Goal: Task Accomplishment & Management: Manage account settings

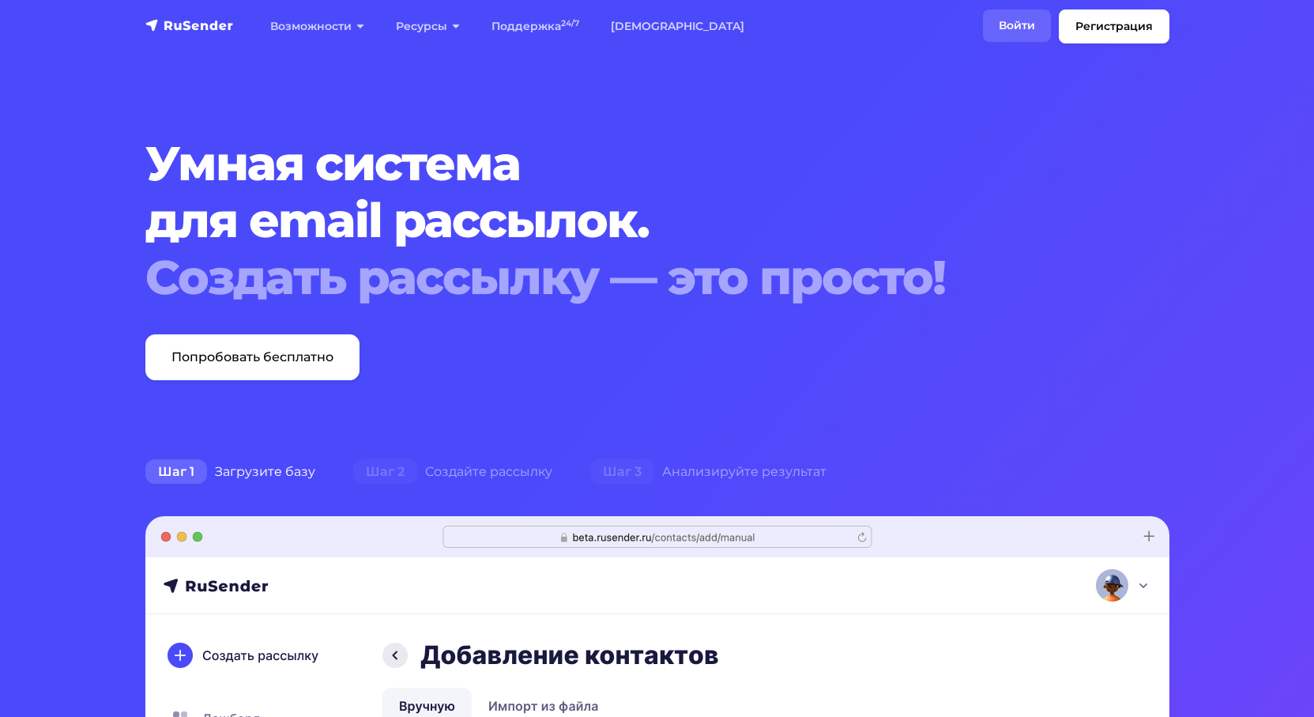
click at [1026, 22] on link "Войти" at bounding box center [1017, 25] width 68 height 32
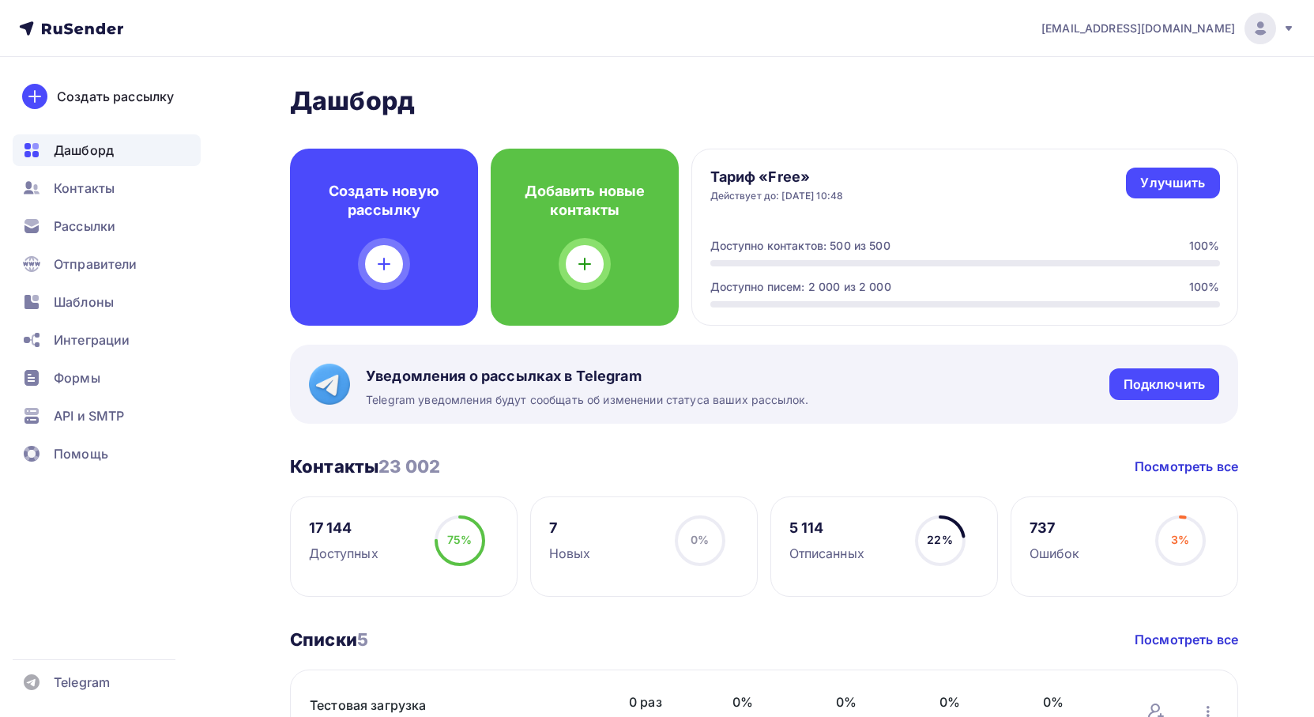
click at [89, 295] on span "Шаблоны" at bounding box center [84, 301] width 60 height 19
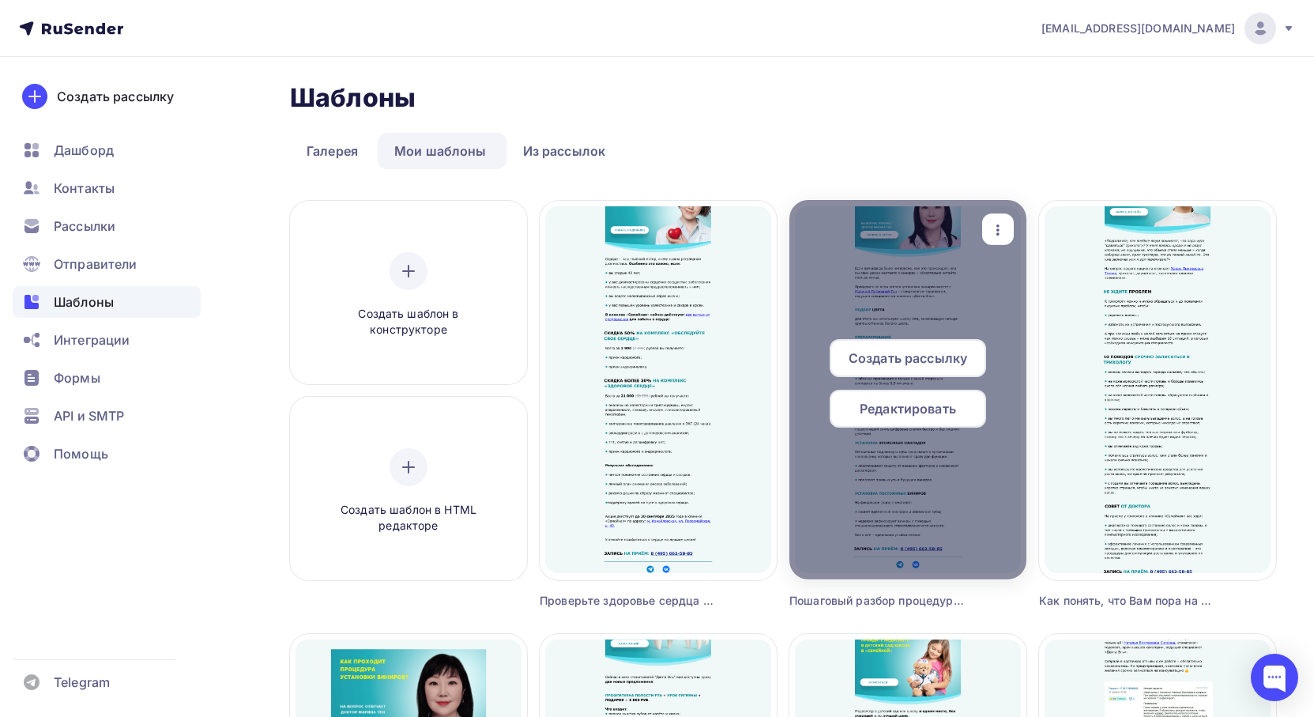
click at [1007, 233] on icon "button" at bounding box center [998, 229] width 19 height 19
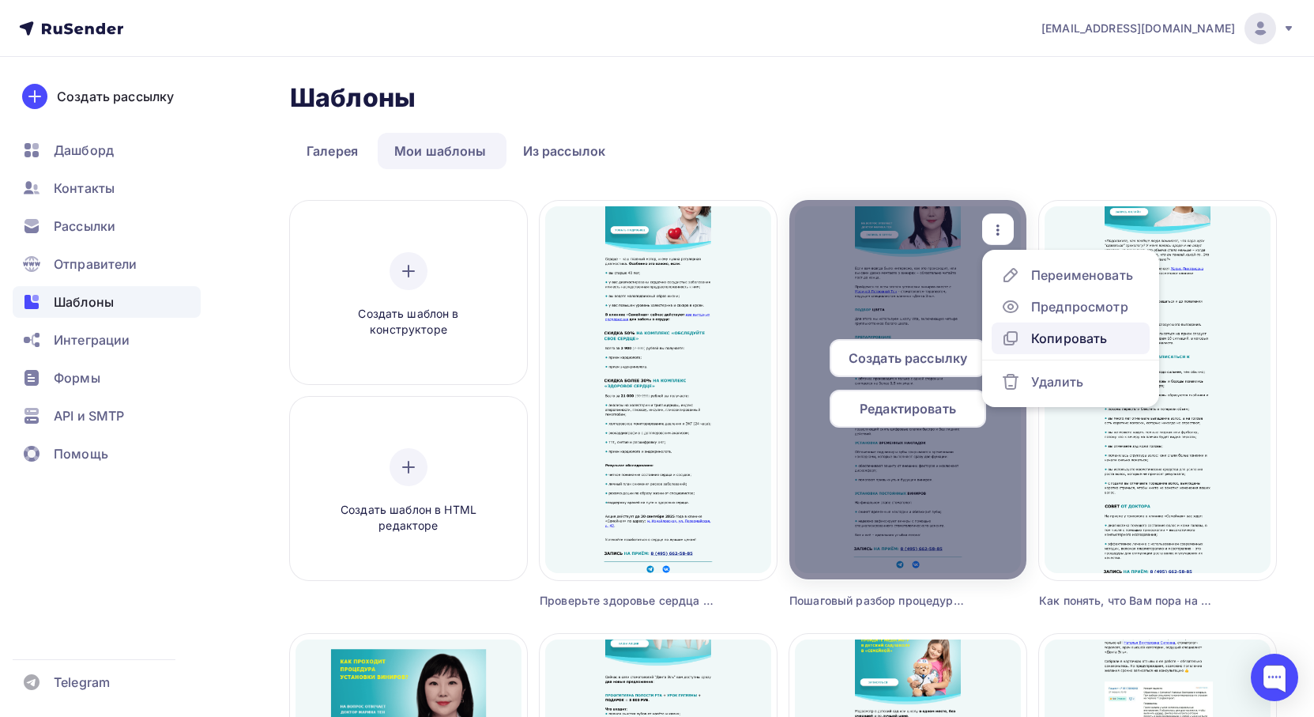
click at [1034, 342] on div "Копировать" at bounding box center [1069, 338] width 76 height 19
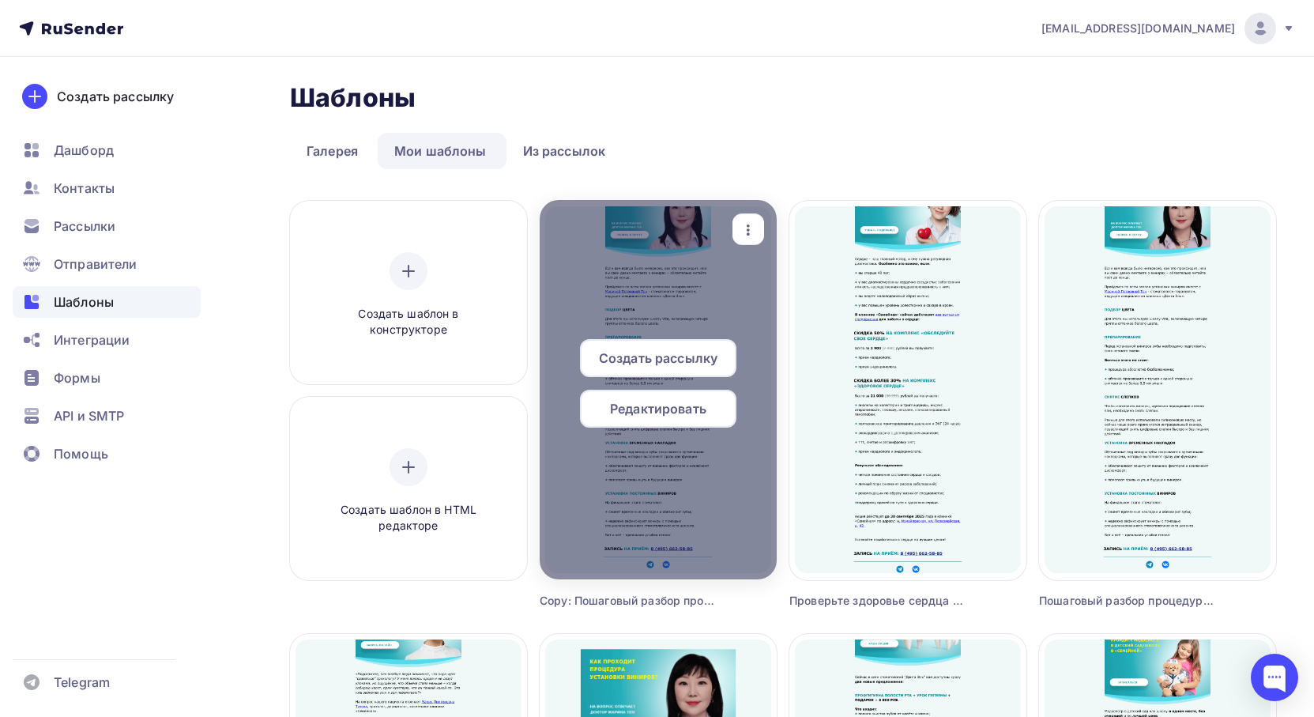
click at [748, 239] on div "button" at bounding box center [749, 229] width 32 height 31
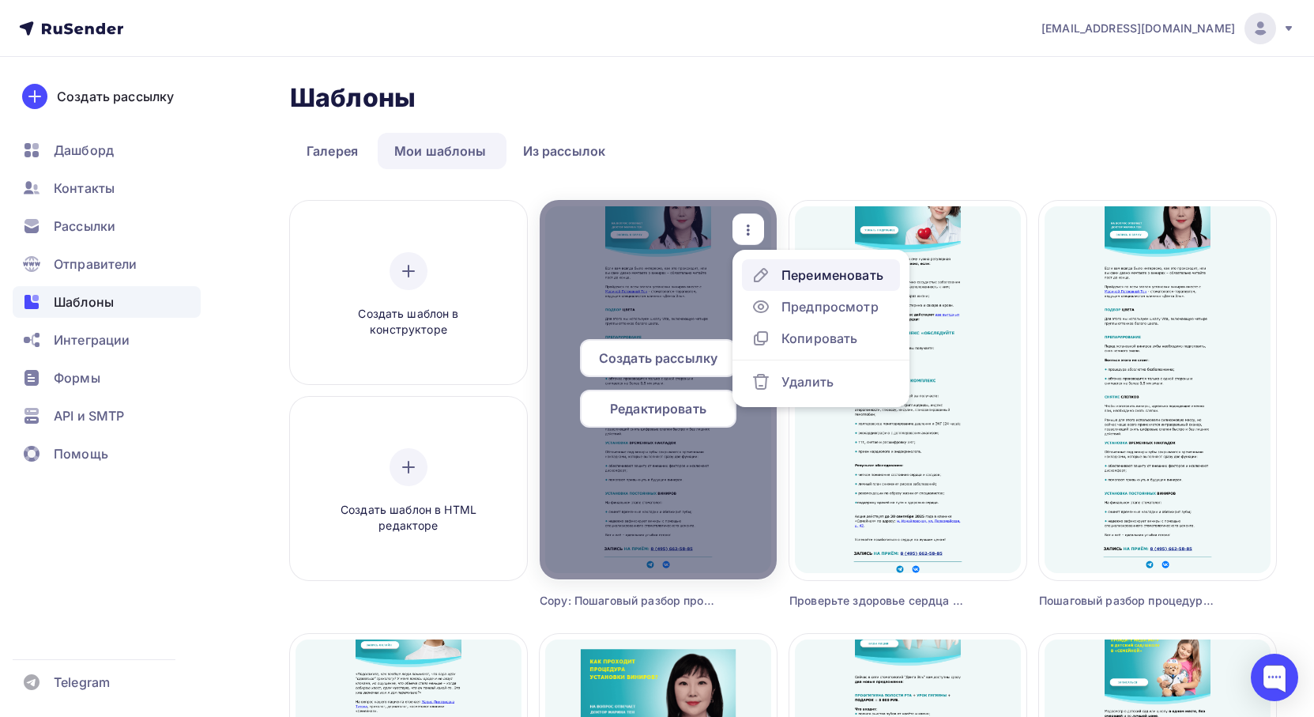
click at [805, 280] on div "Переименовать" at bounding box center [833, 275] width 102 height 19
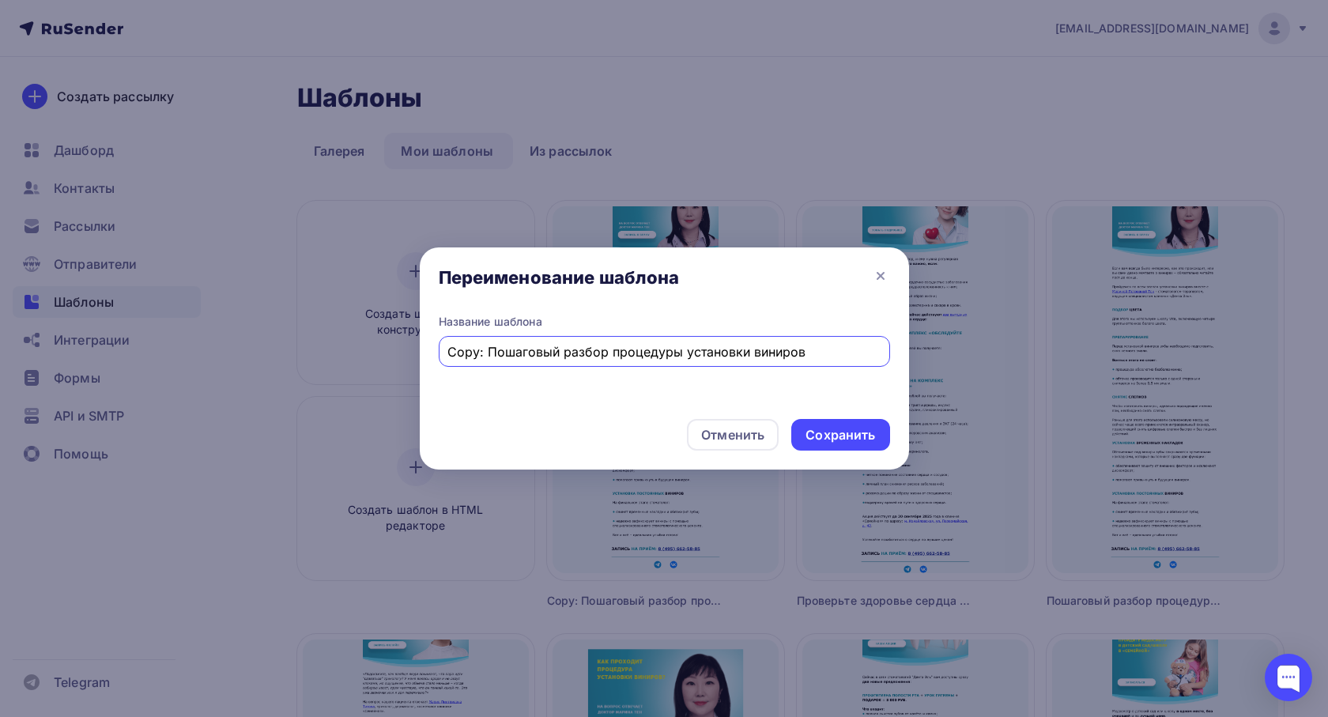
drag, startPoint x: 812, startPoint y: 348, endPoint x: 420, endPoint y: 361, distance: 392.2
click at [420, 361] on div "Название шаблона Copy: Пошаговый разбор процедуры установки виниров" at bounding box center [664, 360] width 489 height 92
type input "Почему исправлять прикус ребенку нужно начинать как можно раньше?"
click at [805, 432] on div "Сохранить" at bounding box center [840, 435] width 70 height 18
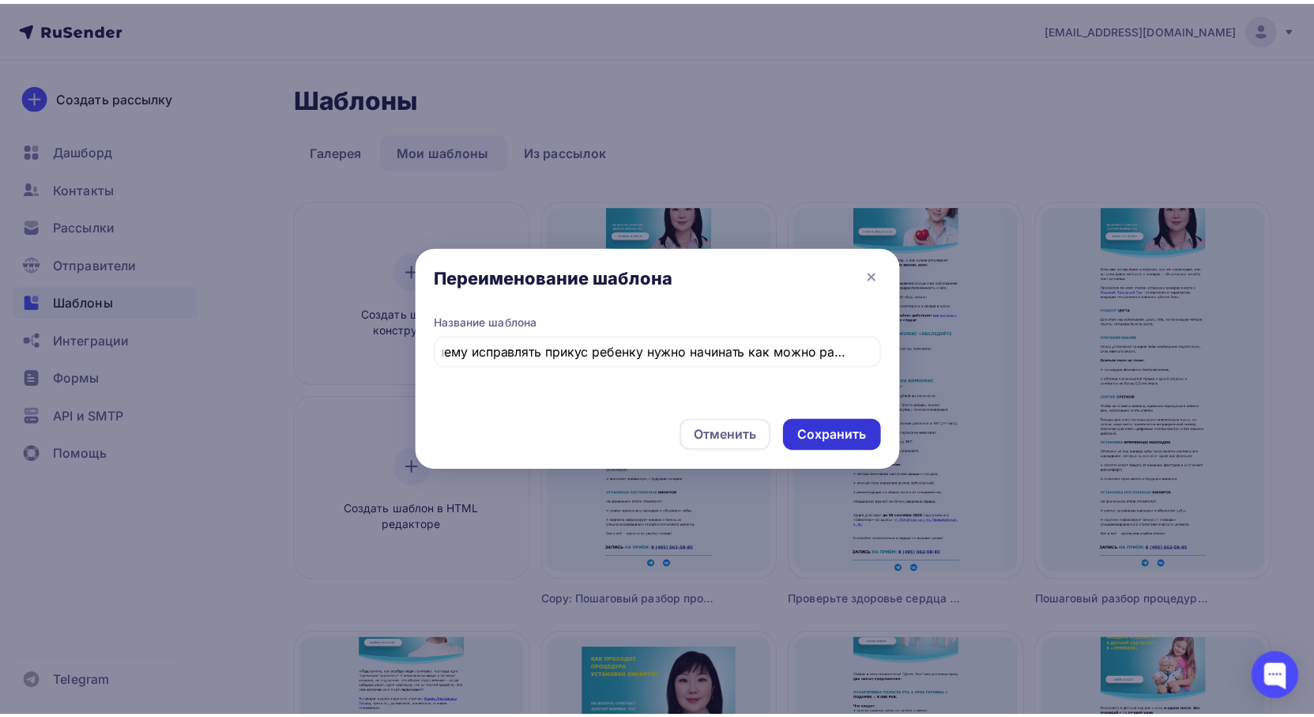
scroll to position [0, 0]
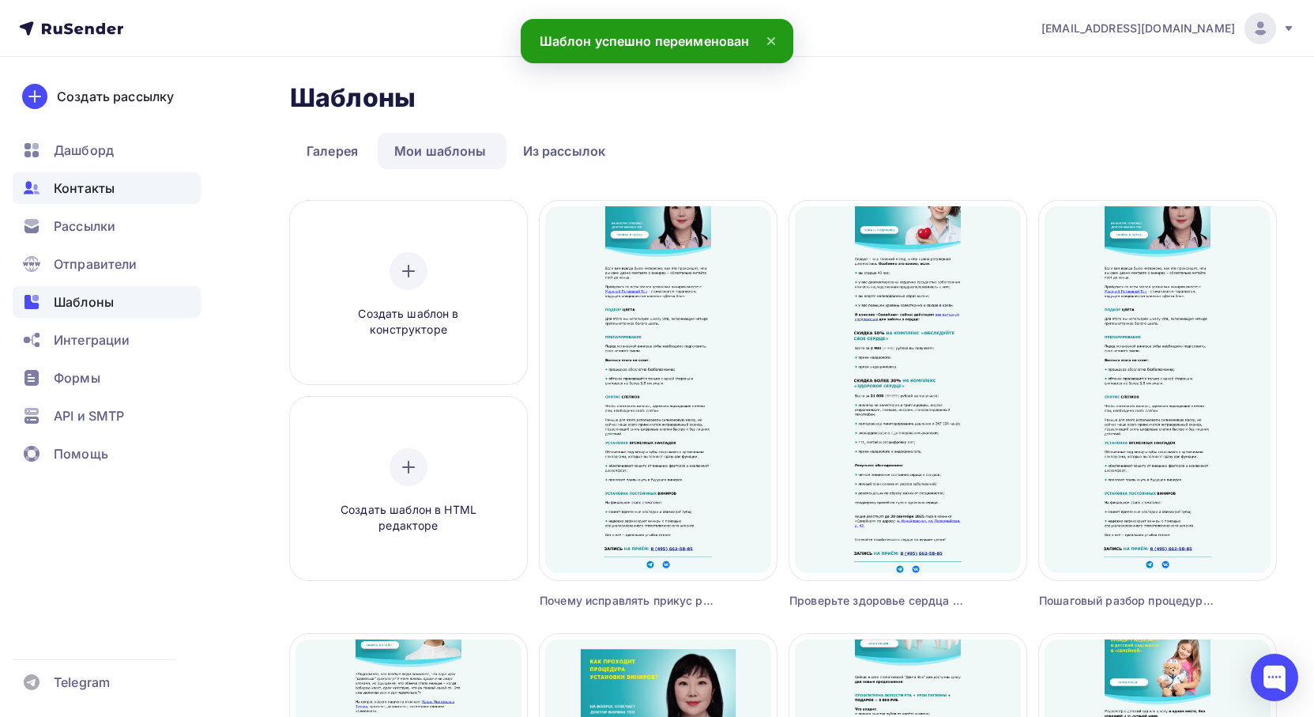
click at [81, 190] on span "Контакты" at bounding box center [84, 188] width 61 height 19
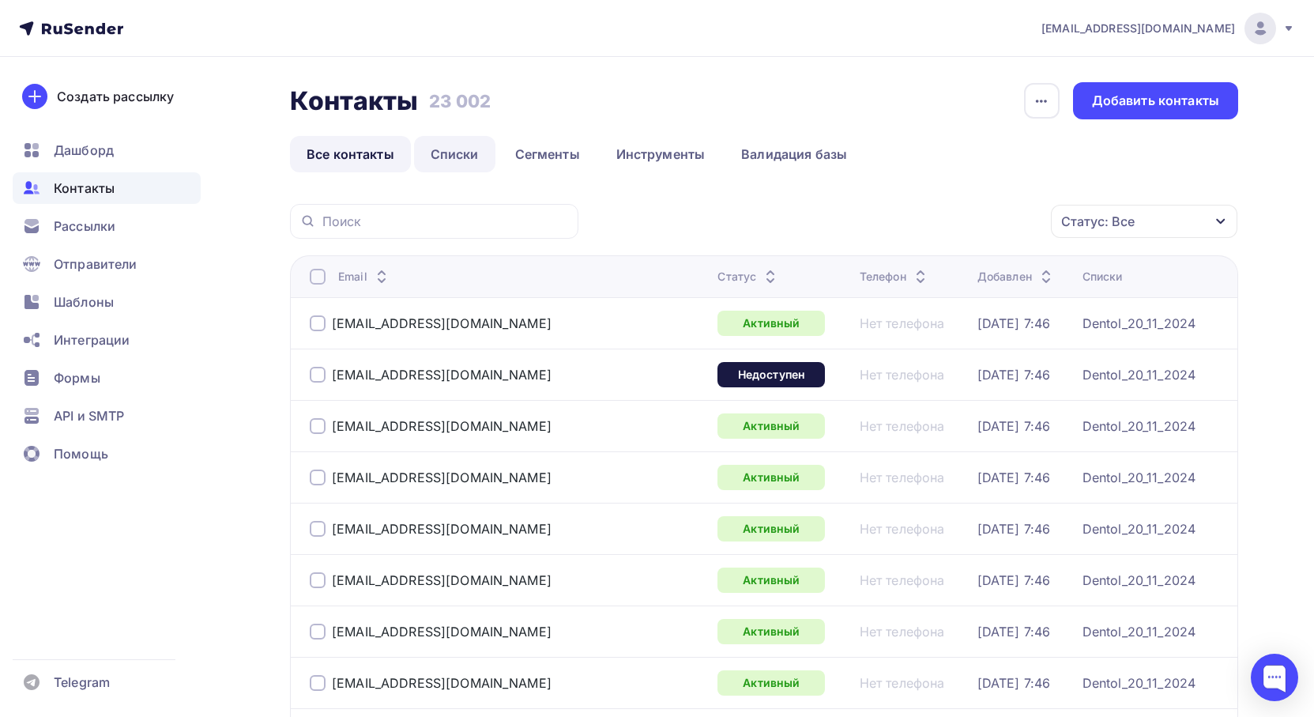
click at [452, 155] on link "Списки" at bounding box center [454, 154] width 81 height 36
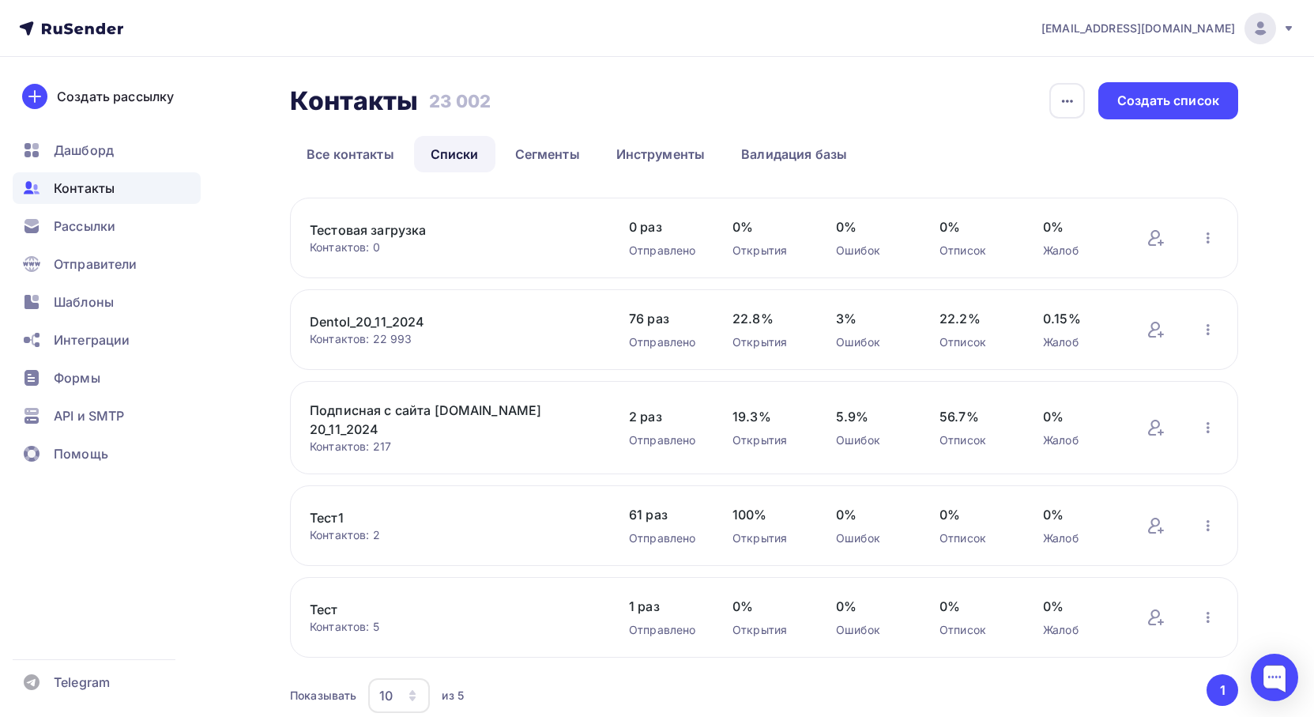
click at [673, 72] on div "Контакты Контакты 23 002 23 002 История импорта Создать список Все контакты Спи…" at bounding box center [656, 418] width 1295 height 723
click at [95, 300] on span "Шаблоны" at bounding box center [84, 301] width 60 height 19
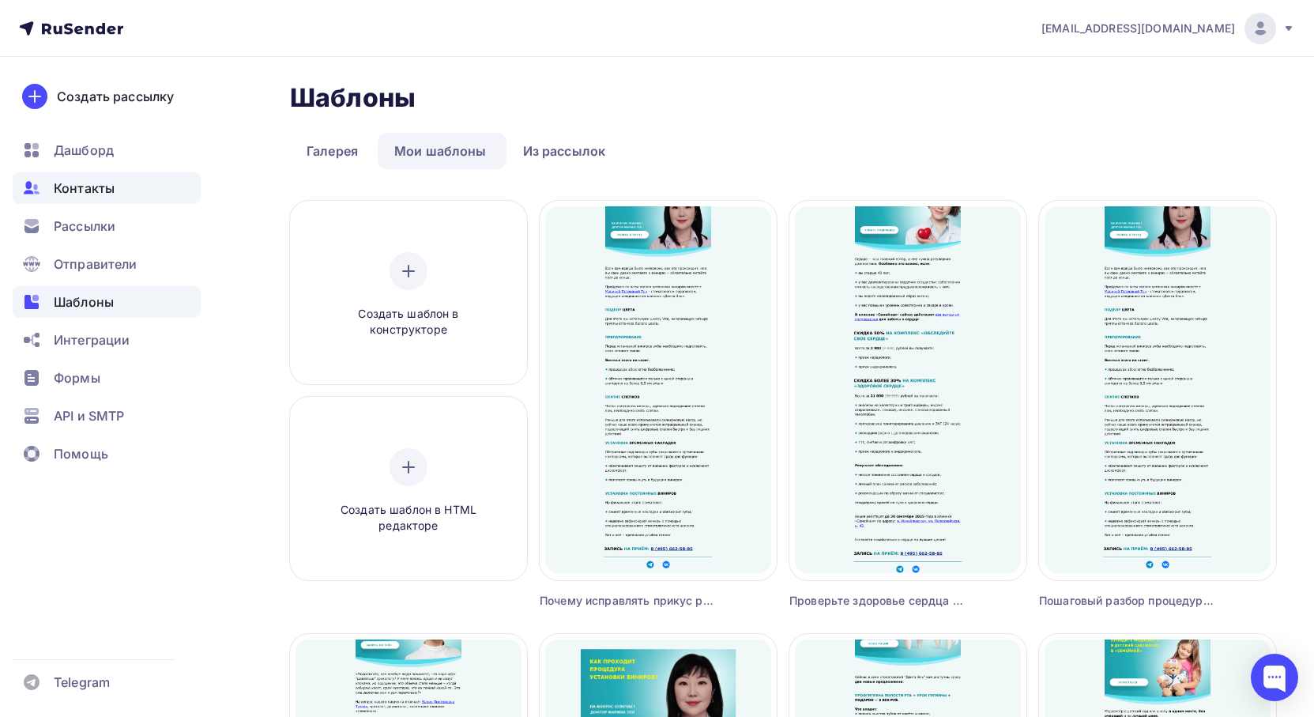
click at [90, 190] on span "Контакты" at bounding box center [84, 188] width 61 height 19
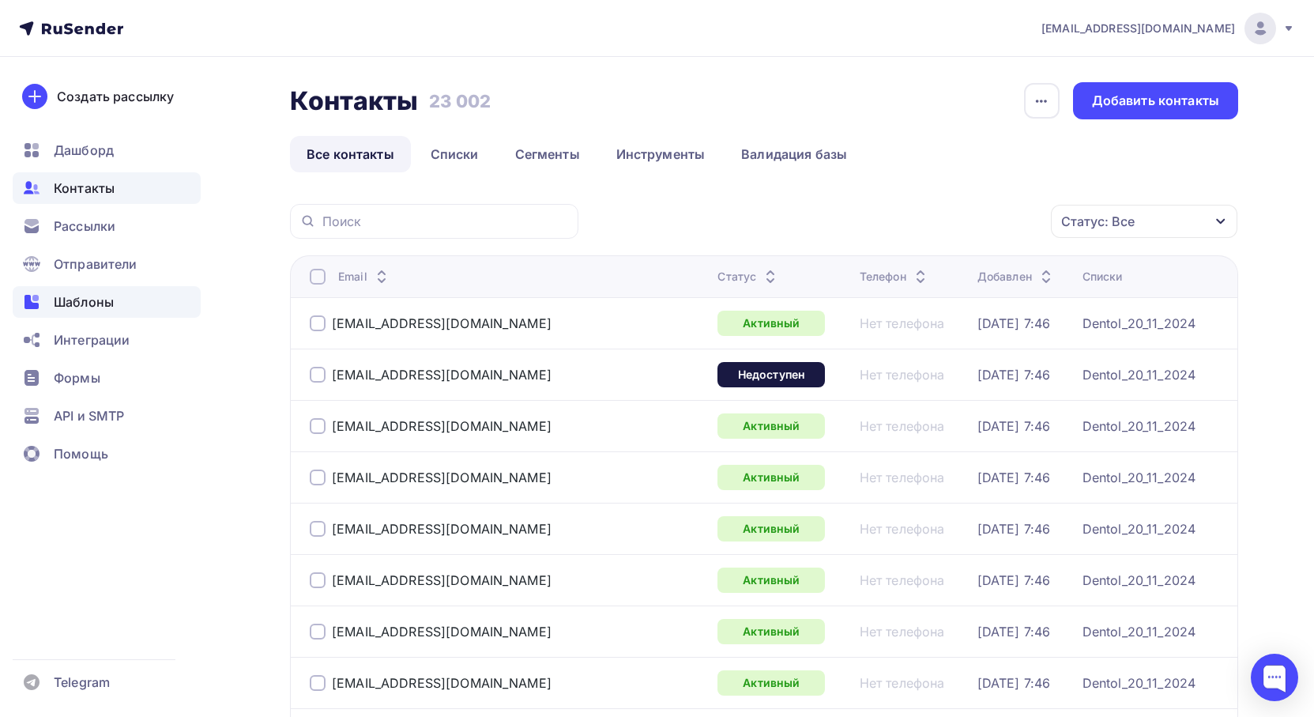
click at [79, 307] on span "Шаблоны" at bounding box center [84, 301] width 60 height 19
